Goal: Task Accomplishment & Management: Use online tool/utility

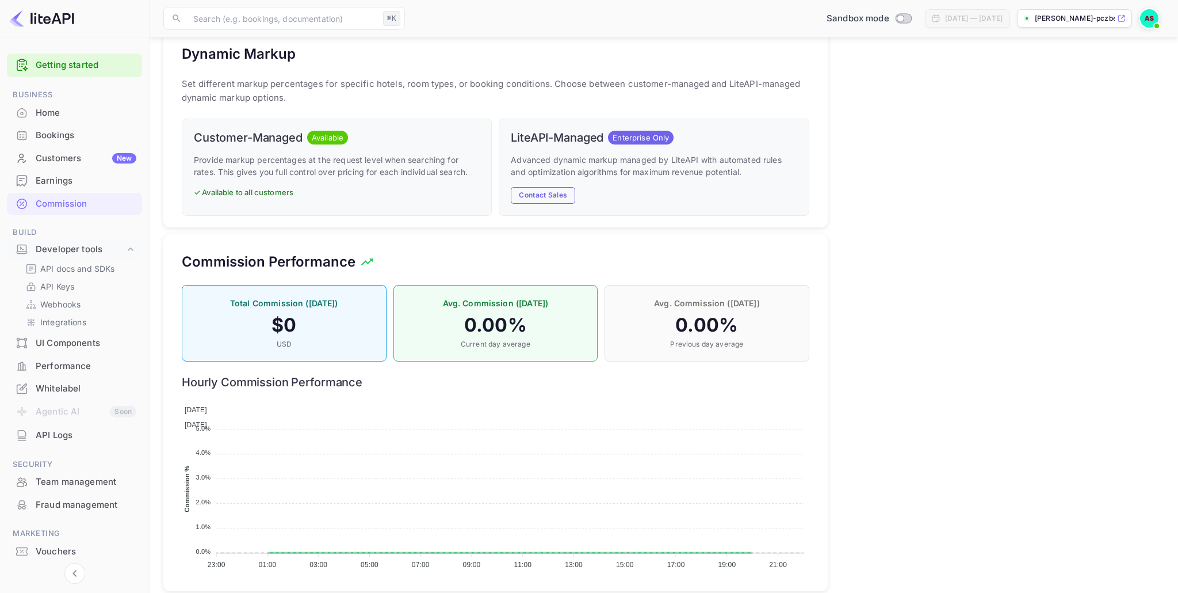
scroll to position [556, 0]
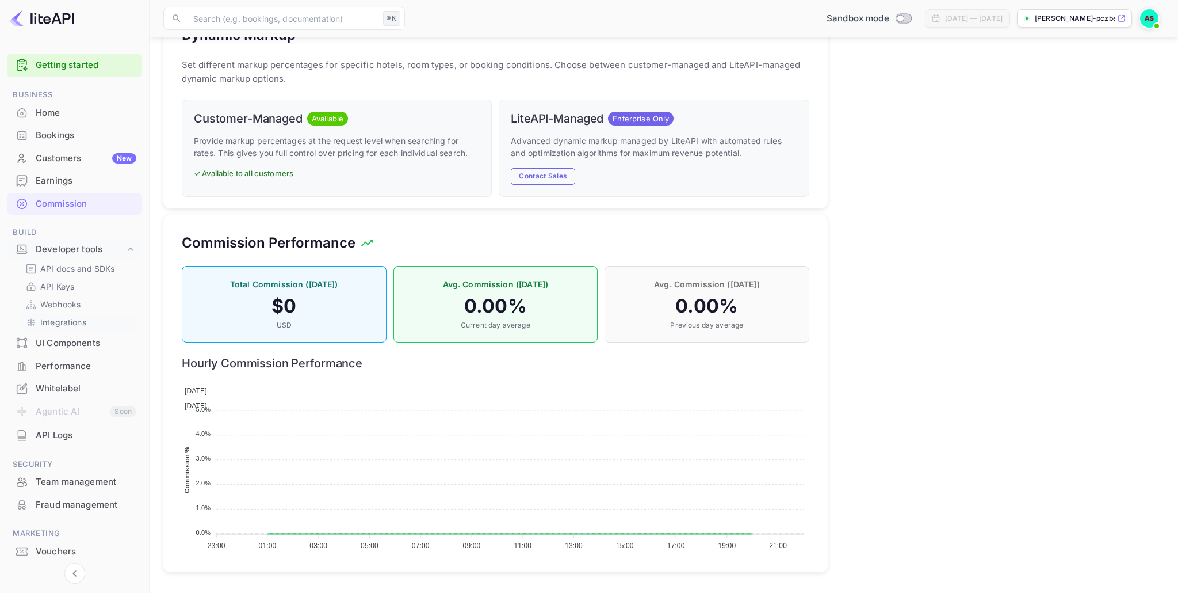
click at [48, 323] on p "Integrations" at bounding box center [63, 322] width 46 height 12
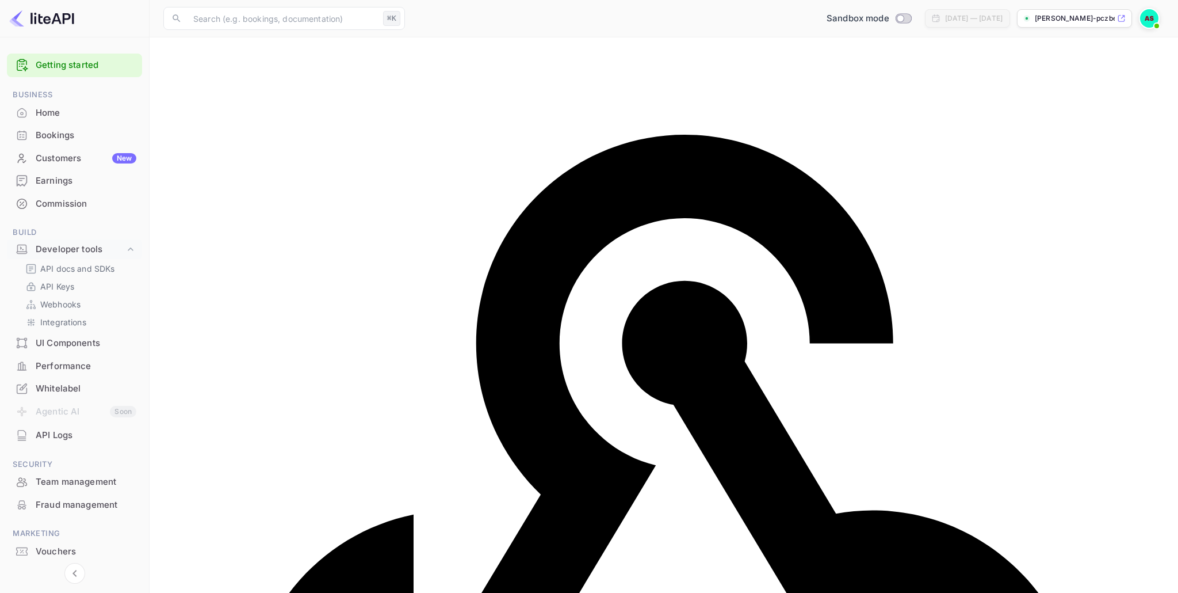
drag, startPoint x: 328, startPoint y: 175, endPoint x: 270, endPoint y: 187, distance: 58.7
click at [43, 113] on div "Home" at bounding box center [86, 112] width 101 height 13
